Goal: Check status: Check status

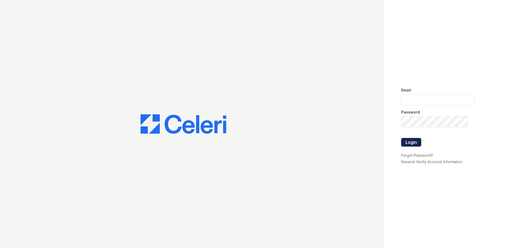
type input "[EMAIL_ADDRESS][DOMAIN_NAME]"
click at [411, 141] on button "Login" at bounding box center [411, 142] width 20 height 9
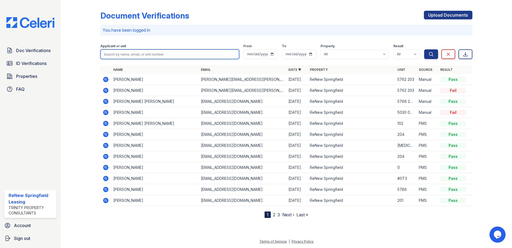
click at [161, 56] on input "search" at bounding box center [169, 54] width 139 height 10
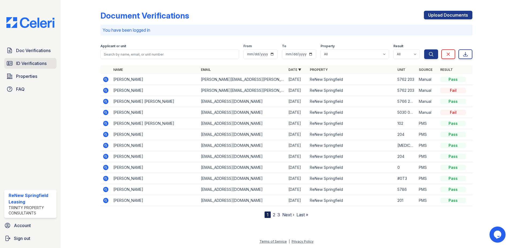
click at [21, 63] on span "ID Verifications" at bounding box center [31, 63] width 31 height 6
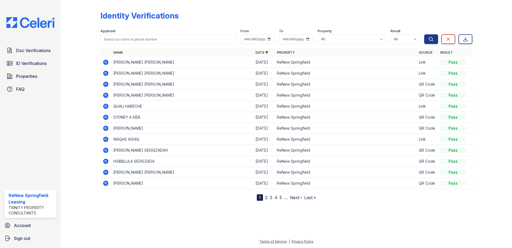
click at [106, 72] on icon at bounding box center [105, 72] width 5 height 5
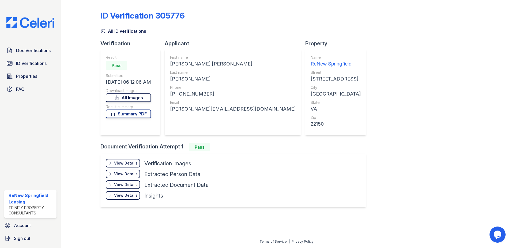
click at [136, 98] on link "All Images" at bounding box center [128, 97] width 45 height 9
click at [346, 14] on div "ID Verification 305776" at bounding box center [286, 18] width 372 height 14
